Goal: Task Accomplishment & Management: Manage account settings

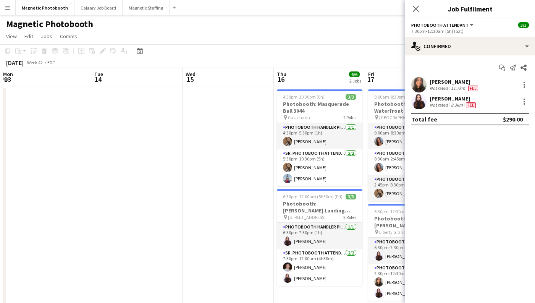
scroll to position [0, 241]
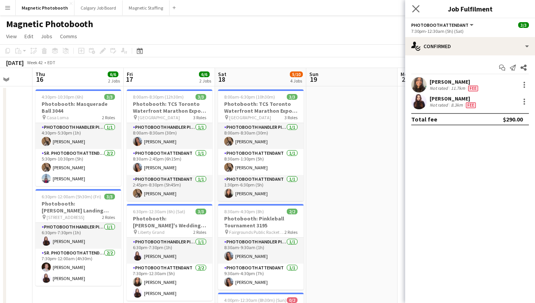
click at [416, 5] on app-icon "Close pop-in" at bounding box center [415, 8] width 11 height 11
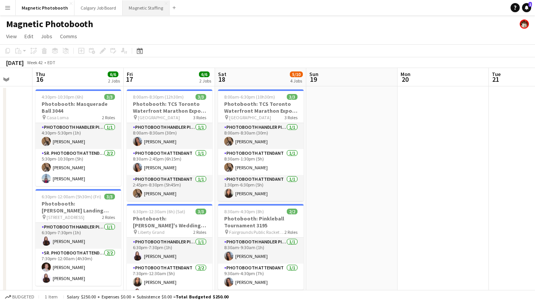
click at [145, 8] on button "Magnetic Staffing Close" at bounding box center [146, 7] width 47 height 15
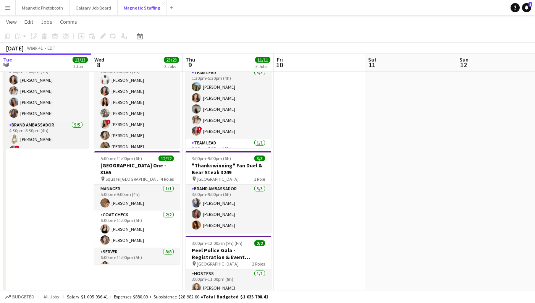
scroll to position [63, 0]
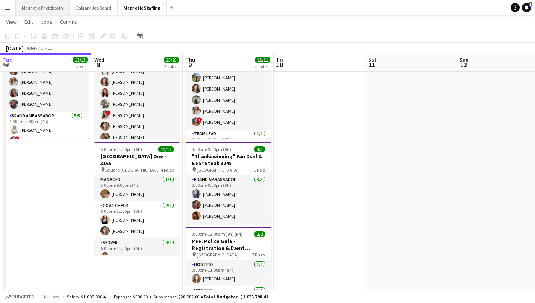
click at [55, 6] on button "Magnetic Photobooth Close" at bounding box center [43, 7] width 54 height 15
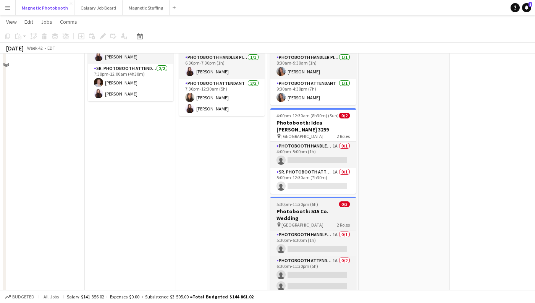
scroll to position [188, 0]
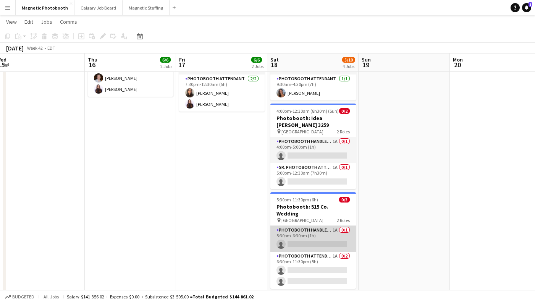
click at [316, 236] on app-card-role "Photobooth Handler Pick-Up/Drop-Off 1A 0/1 5:30pm-6:30pm (1h) single-neutral-ac…" at bounding box center [313, 239] width 86 height 26
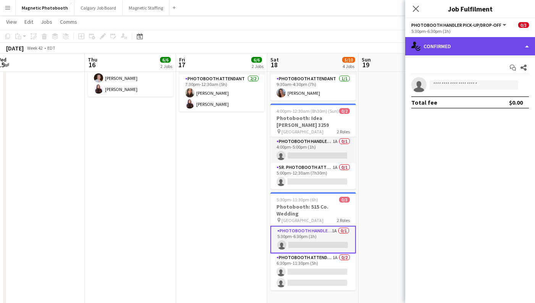
click at [459, 53] on div "single-neutral-actions-check-2 Confirmed" at bounding box center [470, 46] width 130 height 18
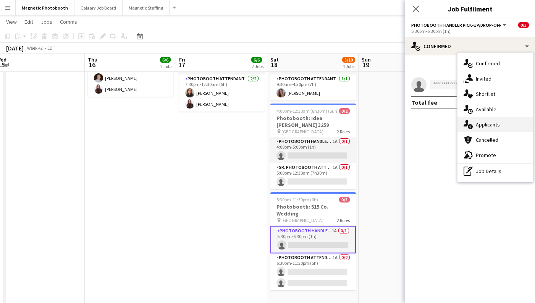
click at [490, 120] on div "single-neutral-actions-information Applicants" at bounding box center [495, 124] width 76 height 15
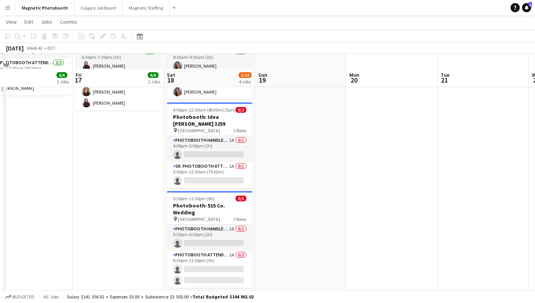
scroll to position [205, 0]
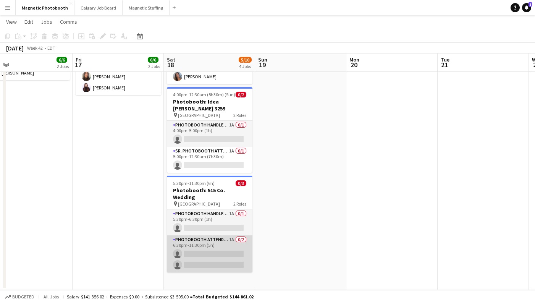
click at [197, 253] on app-card-role "Photobooth Attendant 1A 0/2 6:30pm-11:30pm (5h) single-neutral-actions single-n…" at bounding box center [210, 253] width 86 height 37
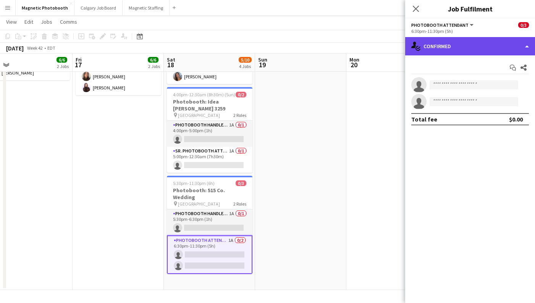
click at [437, 50] on div "single-neutral-actions-check-2 Confirmed" at bounding box center [470, 46] width 130 height 18
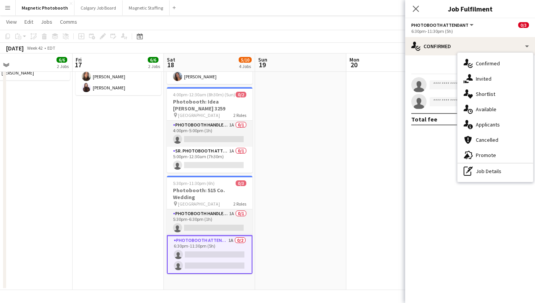
click at [484, 126] on span "Applicants" at bounding box center [488, 124] width 24 height 7
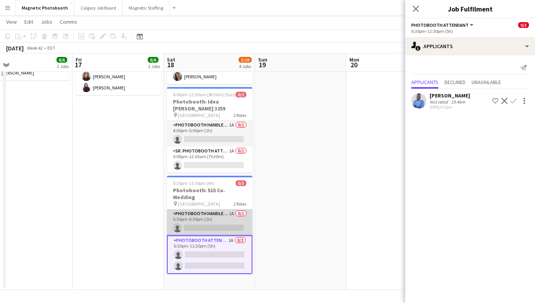
click at [228, 211] on app-card-role "Photobooth Handler Pick-Up/Drop-Off 1A 0/1 5:30pm-6:30pm (1h) single-neutral-ac…" at bounding box center [210, 222] width 86 height 26
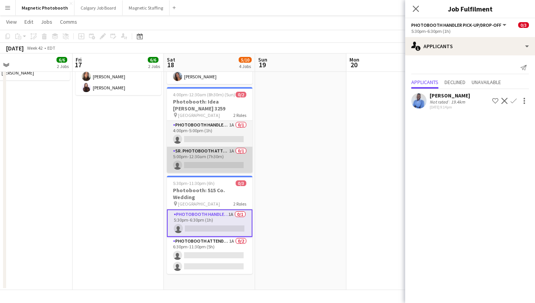
click at [218, 160] on app-card-role "Sr. Photobooth Attendant 1A 0/1 5:00pm-12:30am (7h30m) single-neutral-actions" at bounding box center [210, 160] width 86 height 26
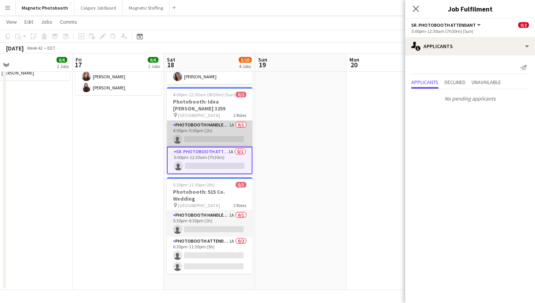
click at [197, 140] on app-card-role "Photobooth Handler Pick-Up/Drop-Off 1A 0/1 4:00pm-5:00pm (1h) single-neutral-ac…" at bounding box center [210, 134] width 86 height 26
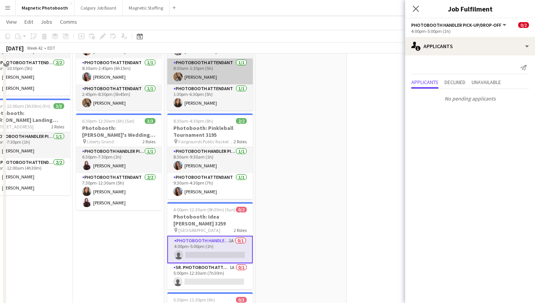
scroll to position [71, 0]
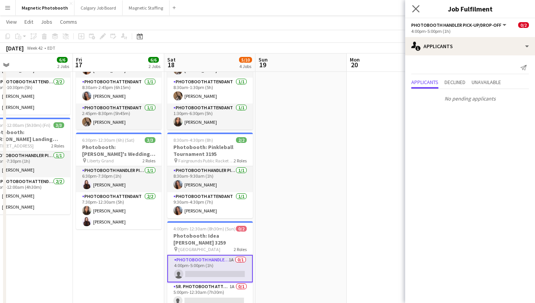
click at [415, 5] on app-icon "Close pop-in" at bounding box center [415, 8] width 11 height 11
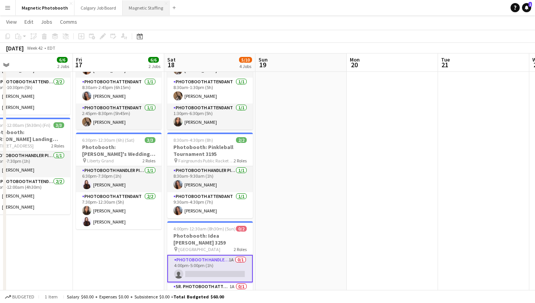
click at [134, 13] on button "Magnetic Staffing Close" at bounding box center [146, 7] width 47 height 15
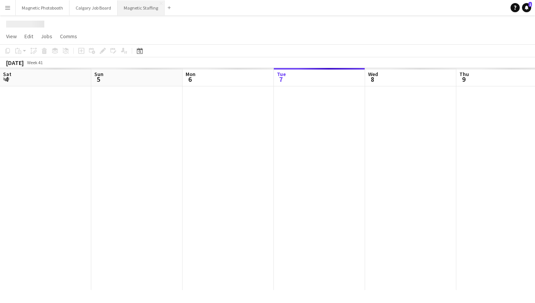
scroll to position [0, 182]
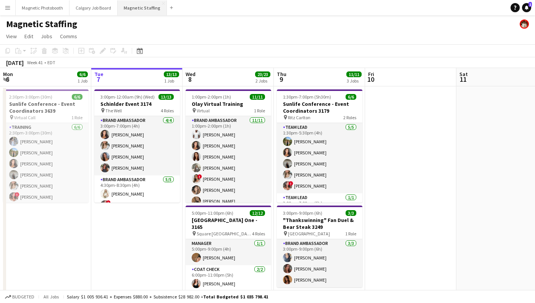
click at [137, 12] on button "Magnetic Staffing Close" at bounding box center [142, 7] width 49 height 15
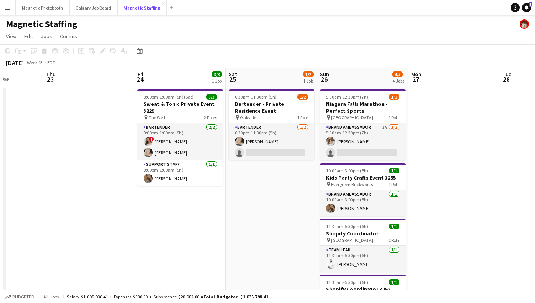
scroll to position [0, 298]
